Goal: Transaction & Acquisition: Purchase product/service

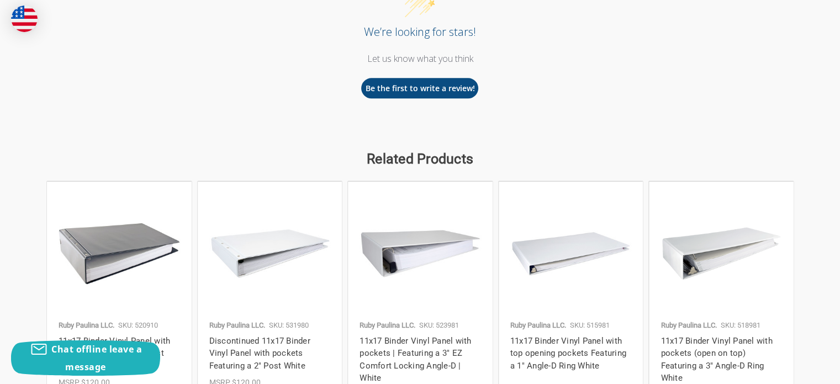
click at [838, 237] on div "Related Products Ruby Paulina LLC. SKU: 520910 11x17 Binder Vinyl Panel with po…" at bounding box center [420, 311] width 840 height 325
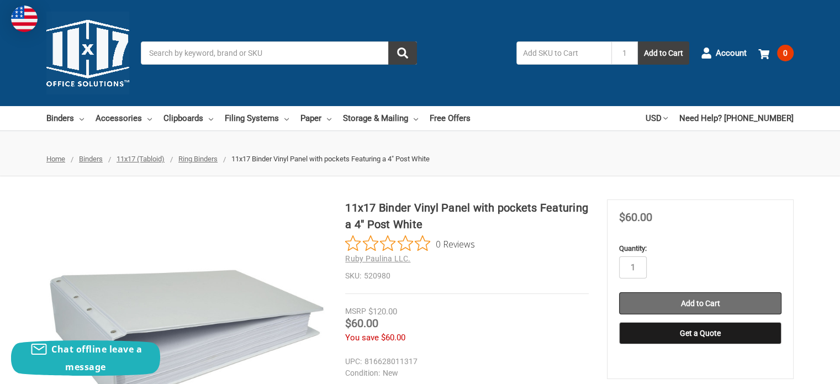
click at [703, 298] on input "Add to Cart" at bounding box center [700, 303] width 162 height 22
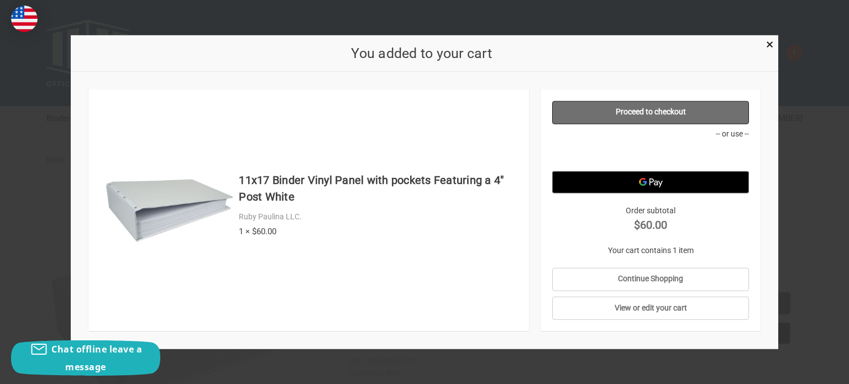
click at [670, 104] on link "Proceed to checkout" at bounding box center [650, 112] width 197 height 23
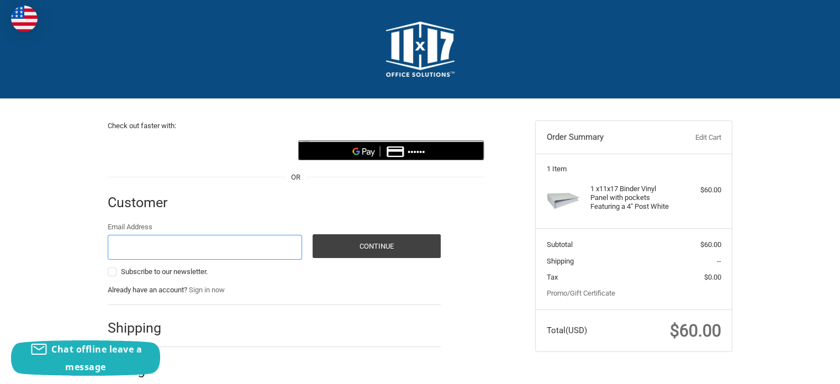
scroll to position [67, 0]
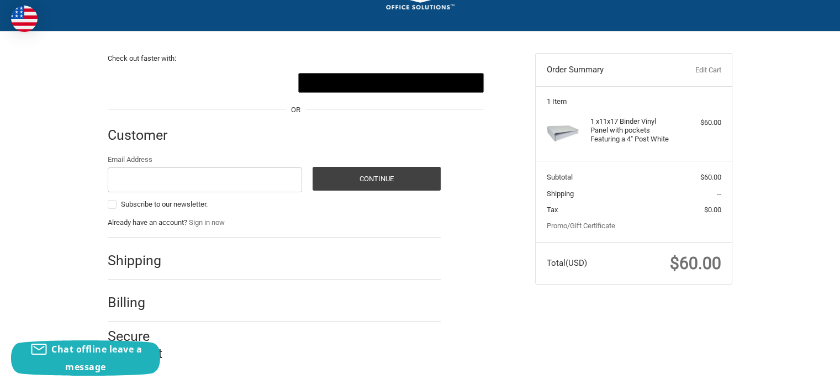
click at [132, 264] on h2 "Shipping" at bounding box center [140, 260] width 65 height 17
drag, startPoint x: 670, startPoint y: 138, endPoint x: 581, endPoint y: 121, distance: 90.6
click at [581, 121] on div "1 x 11x17 Binder Vinyl Panel with pockets Featuring a 4" Post White $60.00" at bounding box center [634, 133] width 175 height 33
